Goal: Navigation & Orientation: Find specific page/section

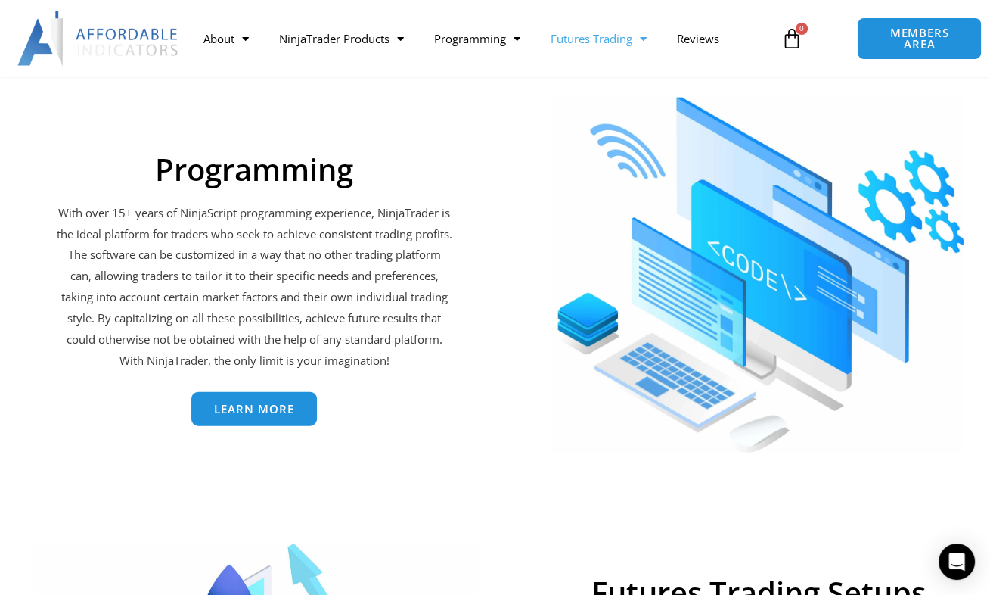
scroll to position [2799, 0]
